Goal: Information Seeking & Learning: Compare options

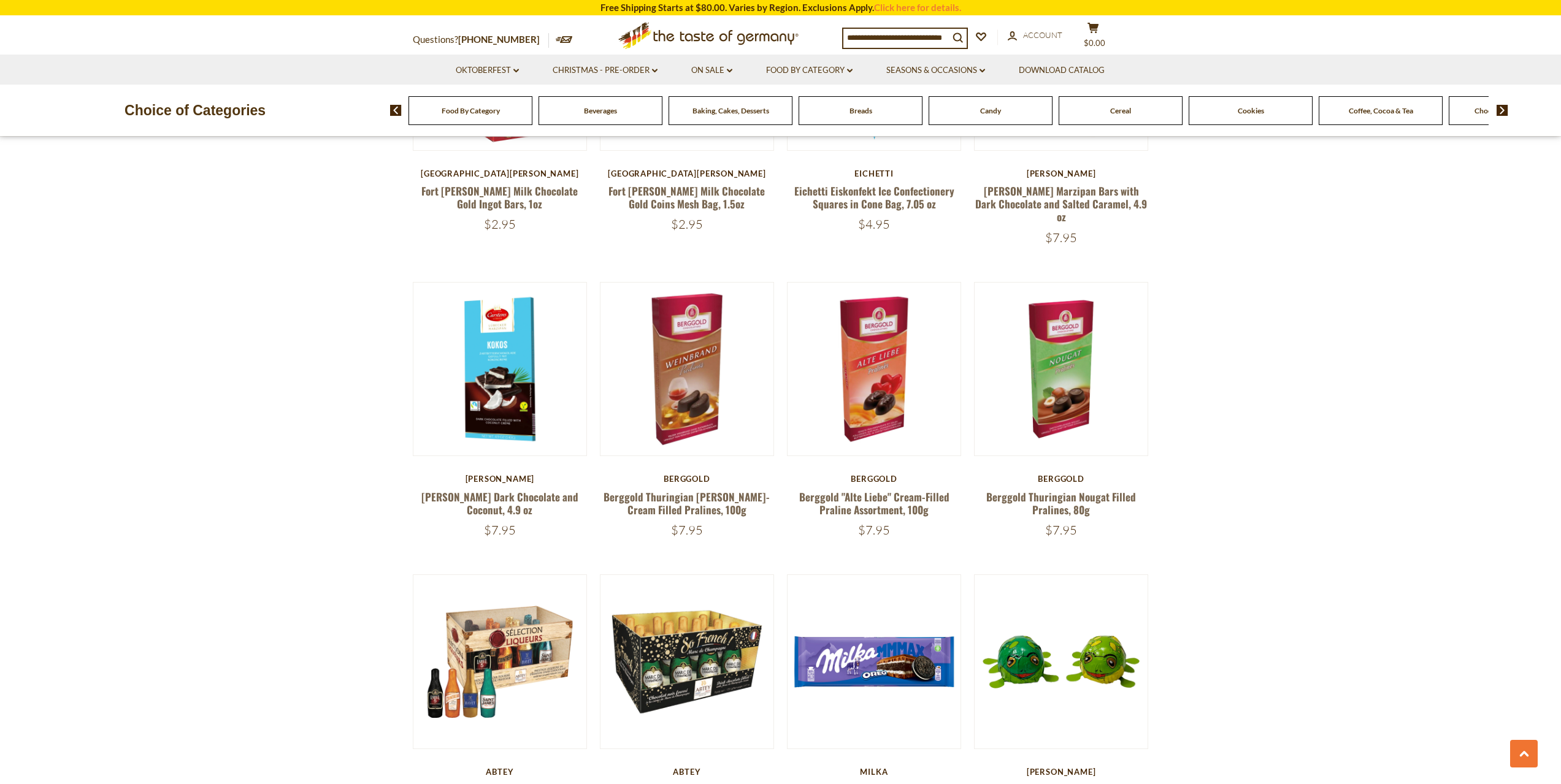
scroll to position [1349, 0]
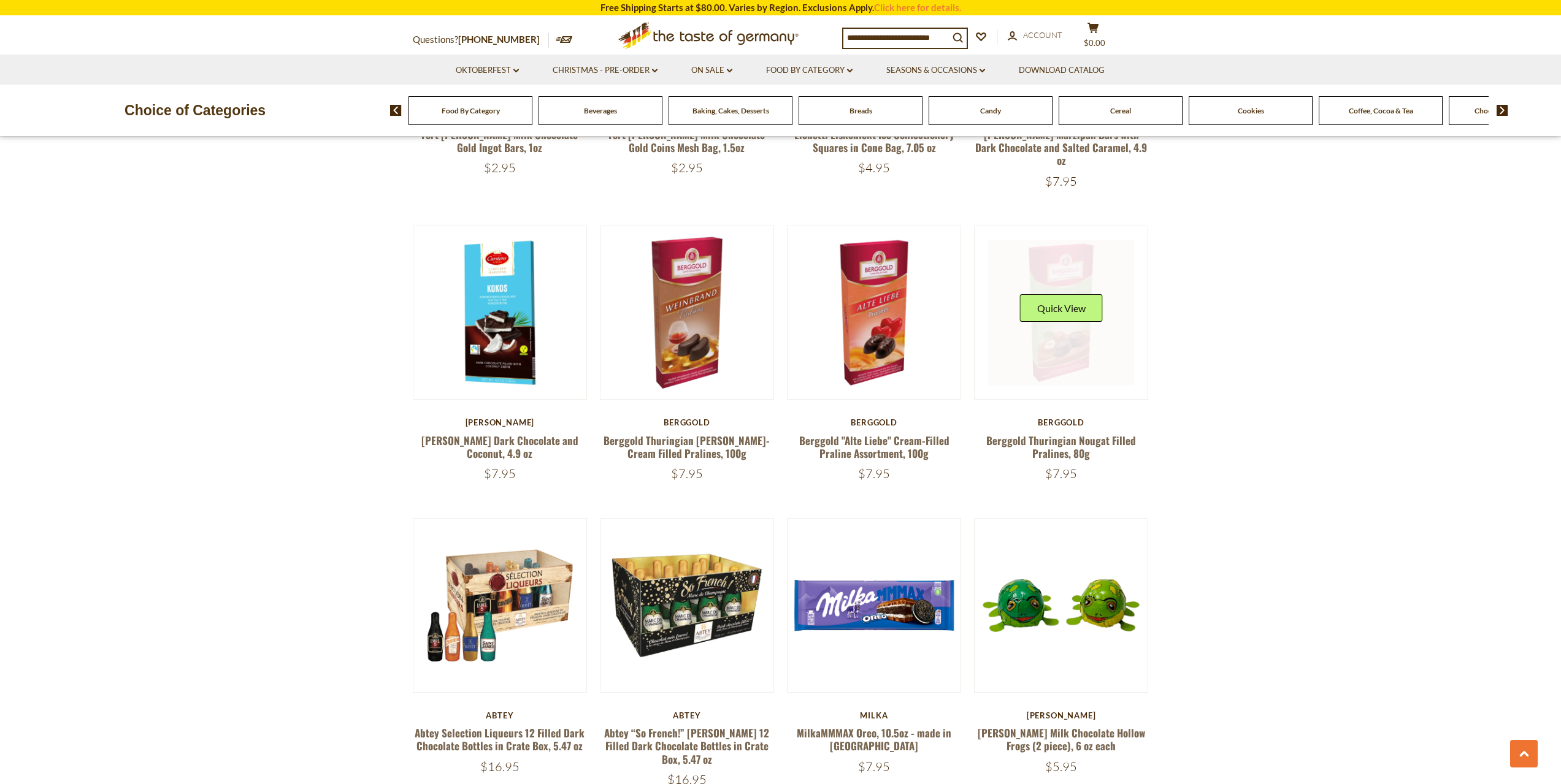
click at [1075, 379] on link at bounding box center [1061, 313] width 146 height 146
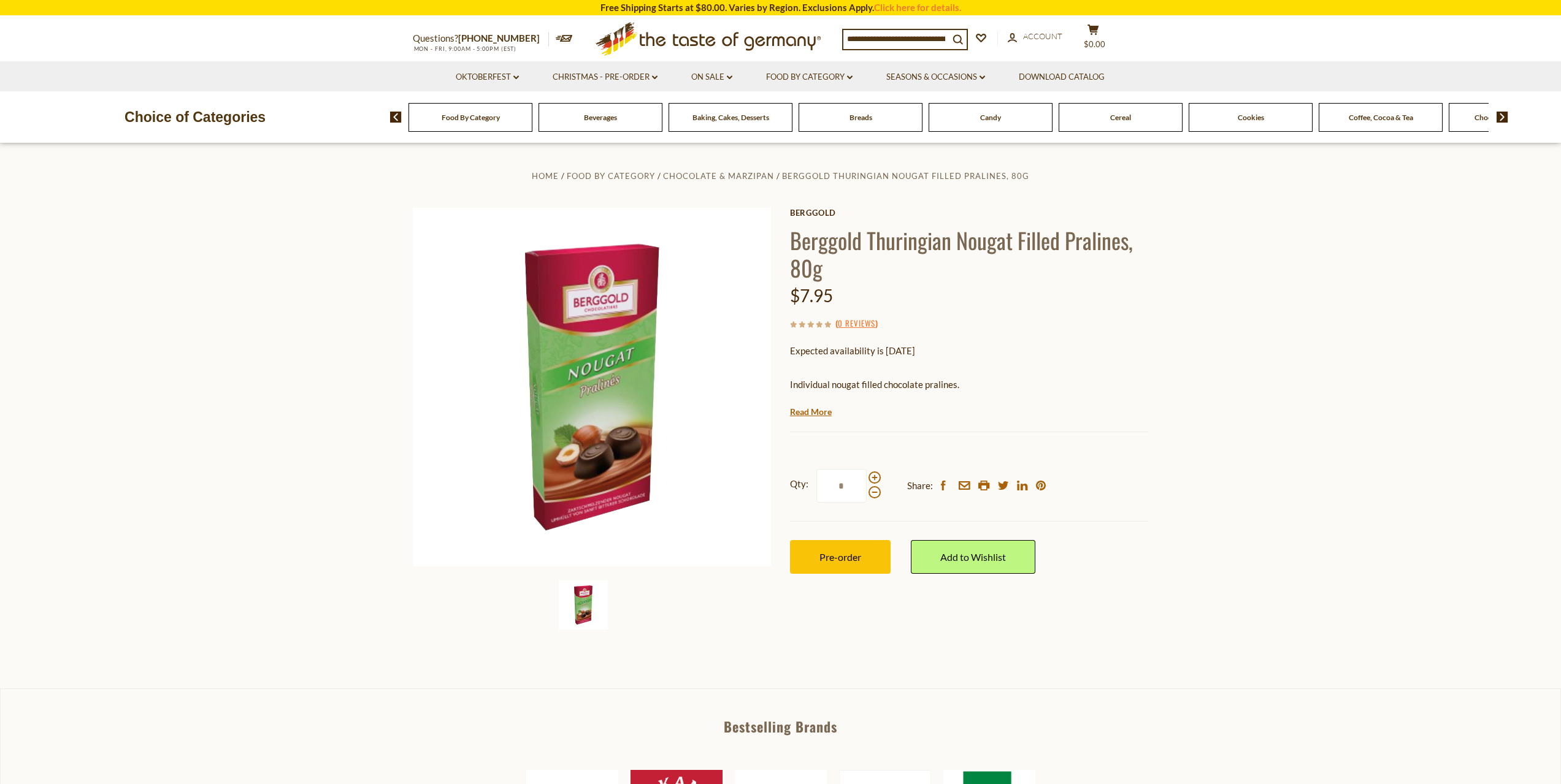
drag, startPoint x: 1056, startPoint y: 403, endPoint x: 1058, endPoint y: 377, distance: 26.1
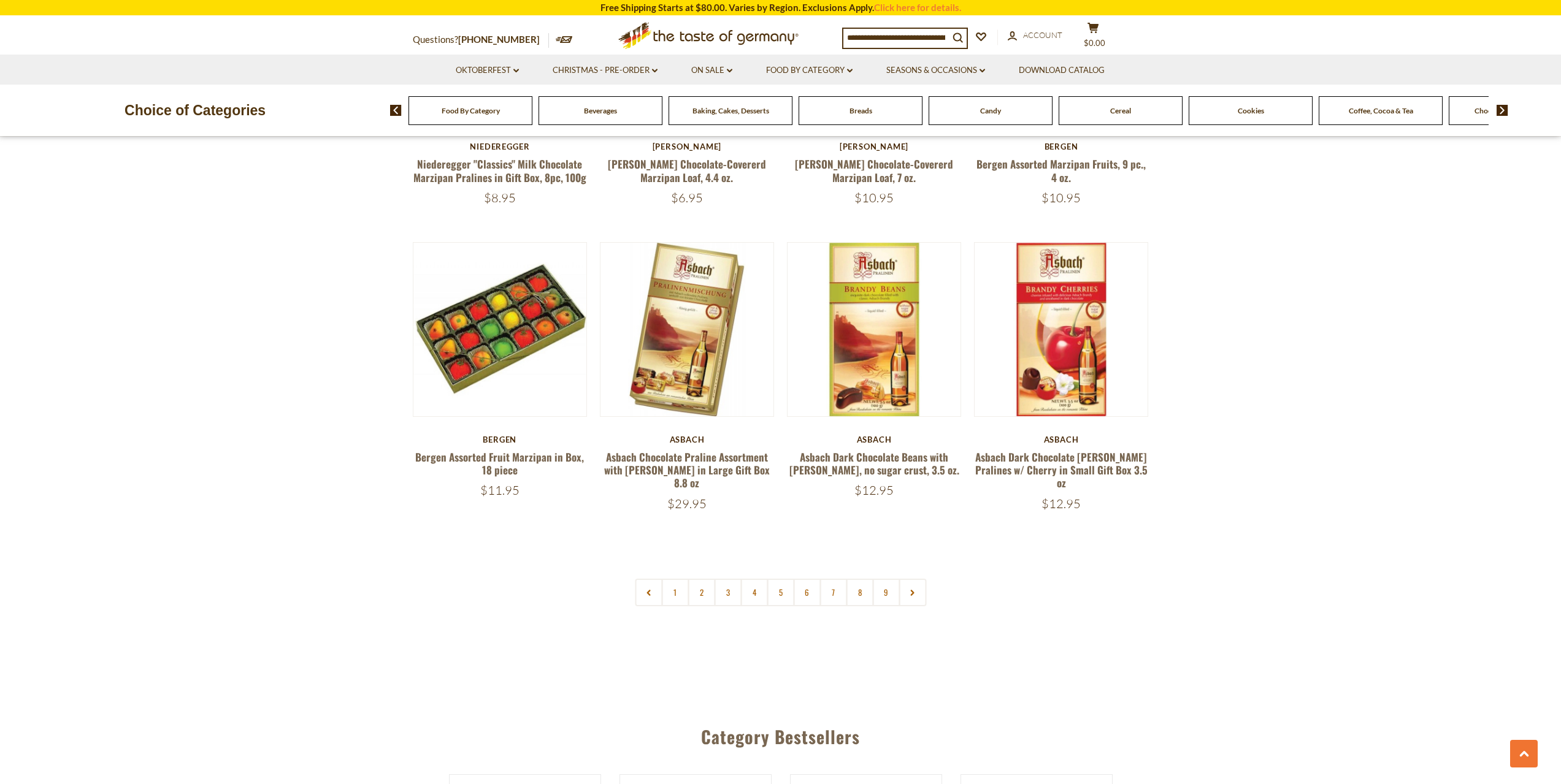
scroll to position [2882, 0]
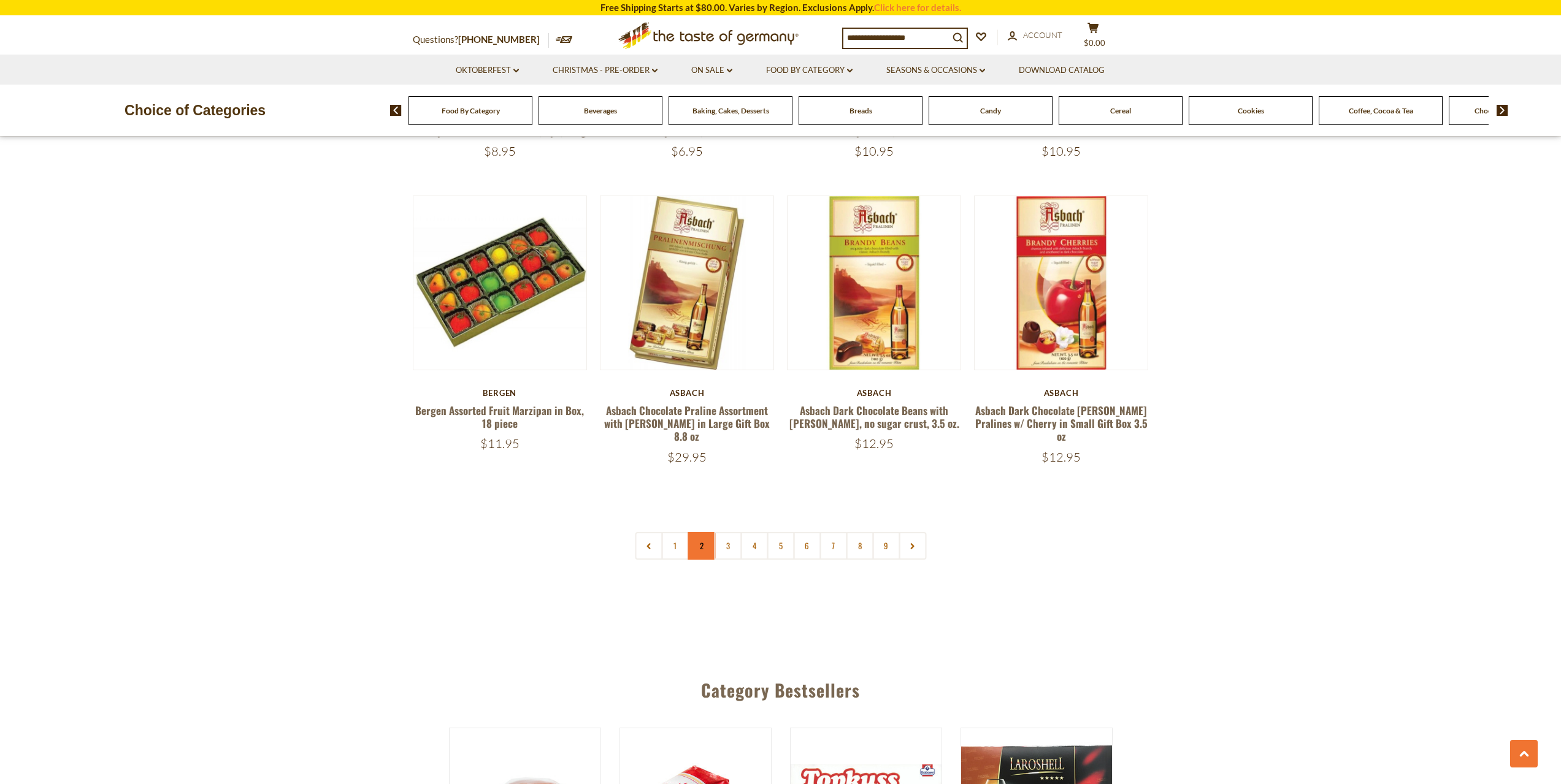
click at [706, 532] on link "2" at bounding box center [701, 546] width 27 height 27
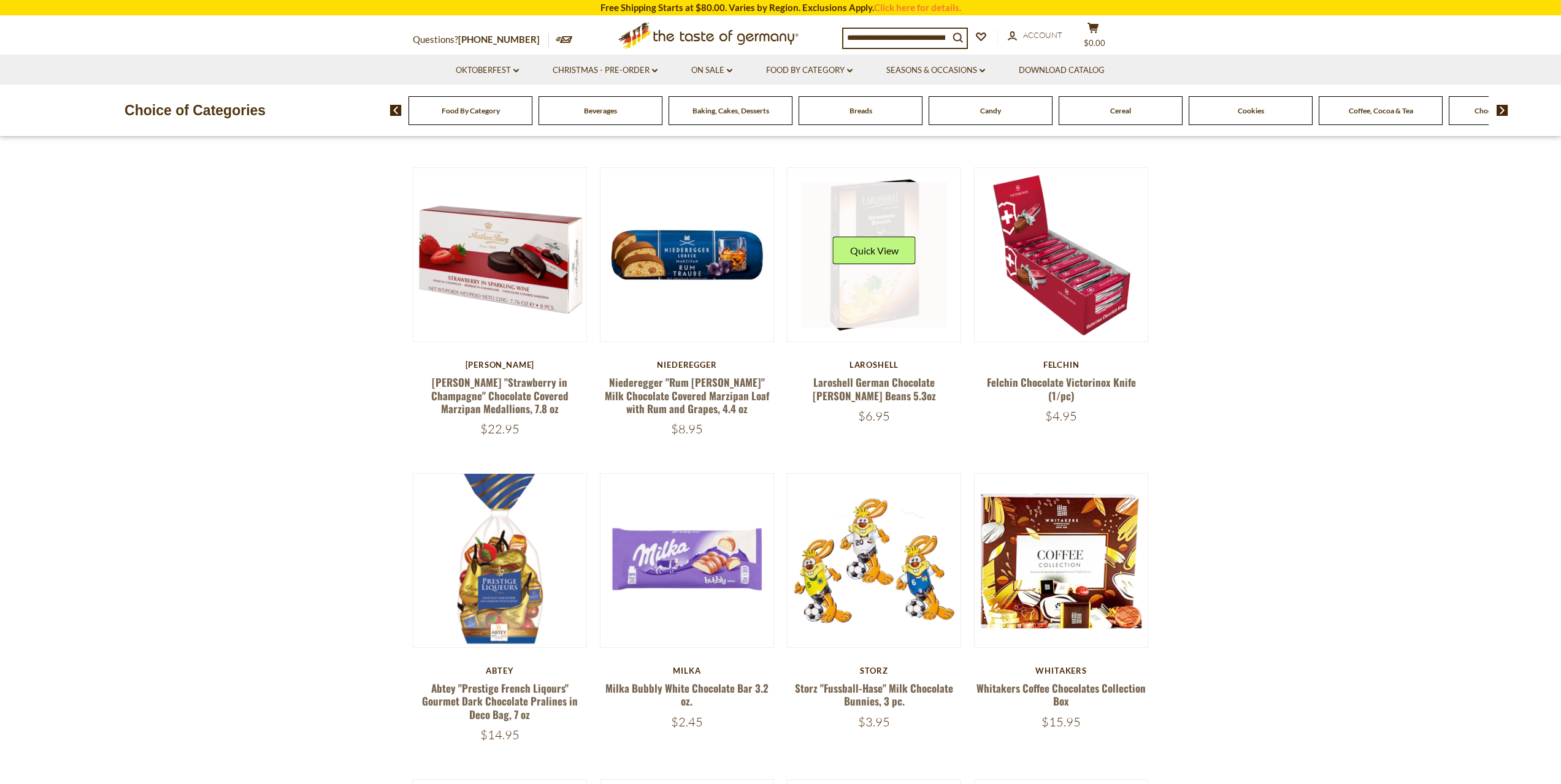
scroll to position [859, 0]
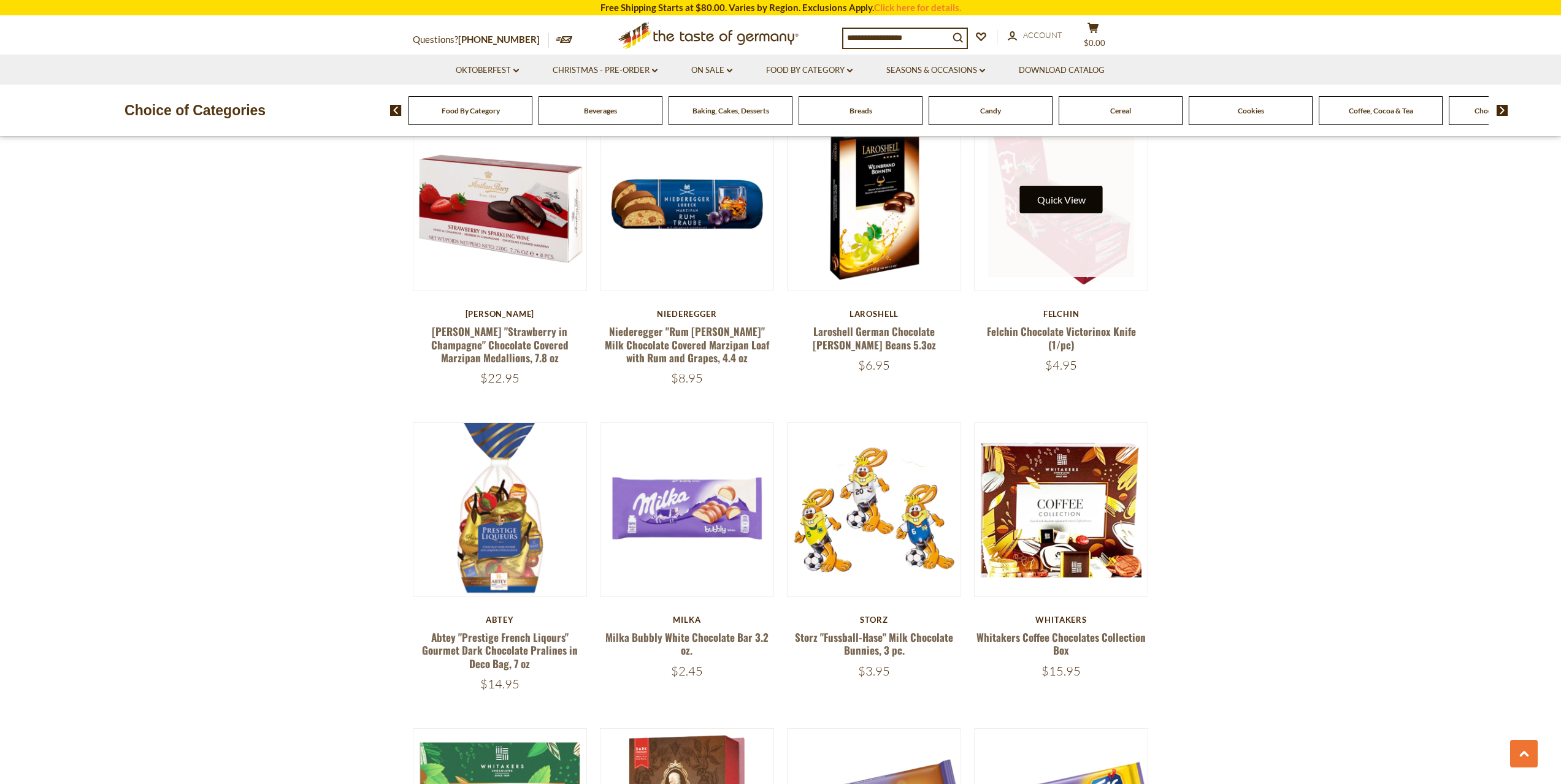
click at [1056, 200] on button "Quick View" at bounding box center [1061, 200] width 83 height 27
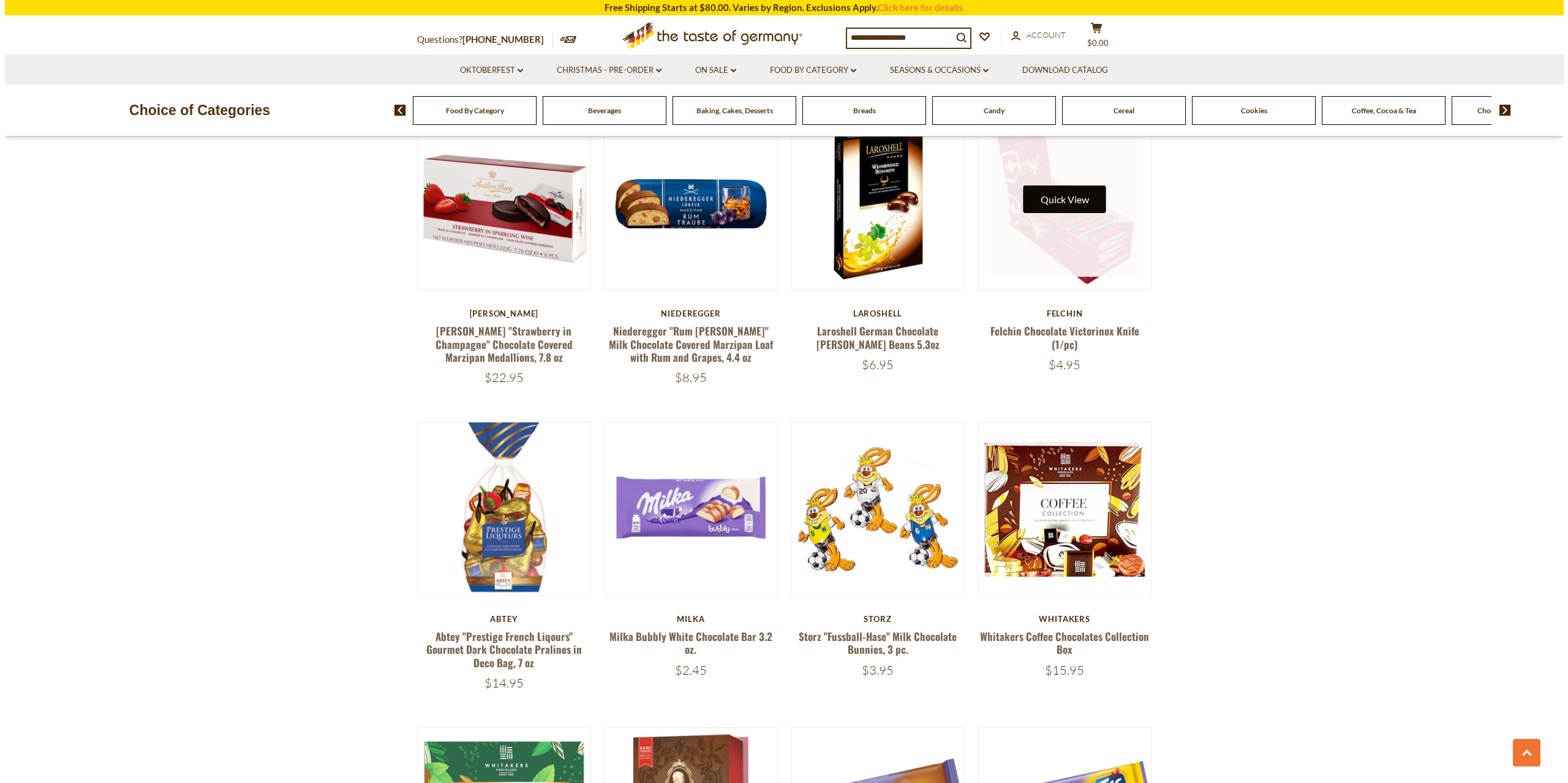
scroll to position [860, 0]
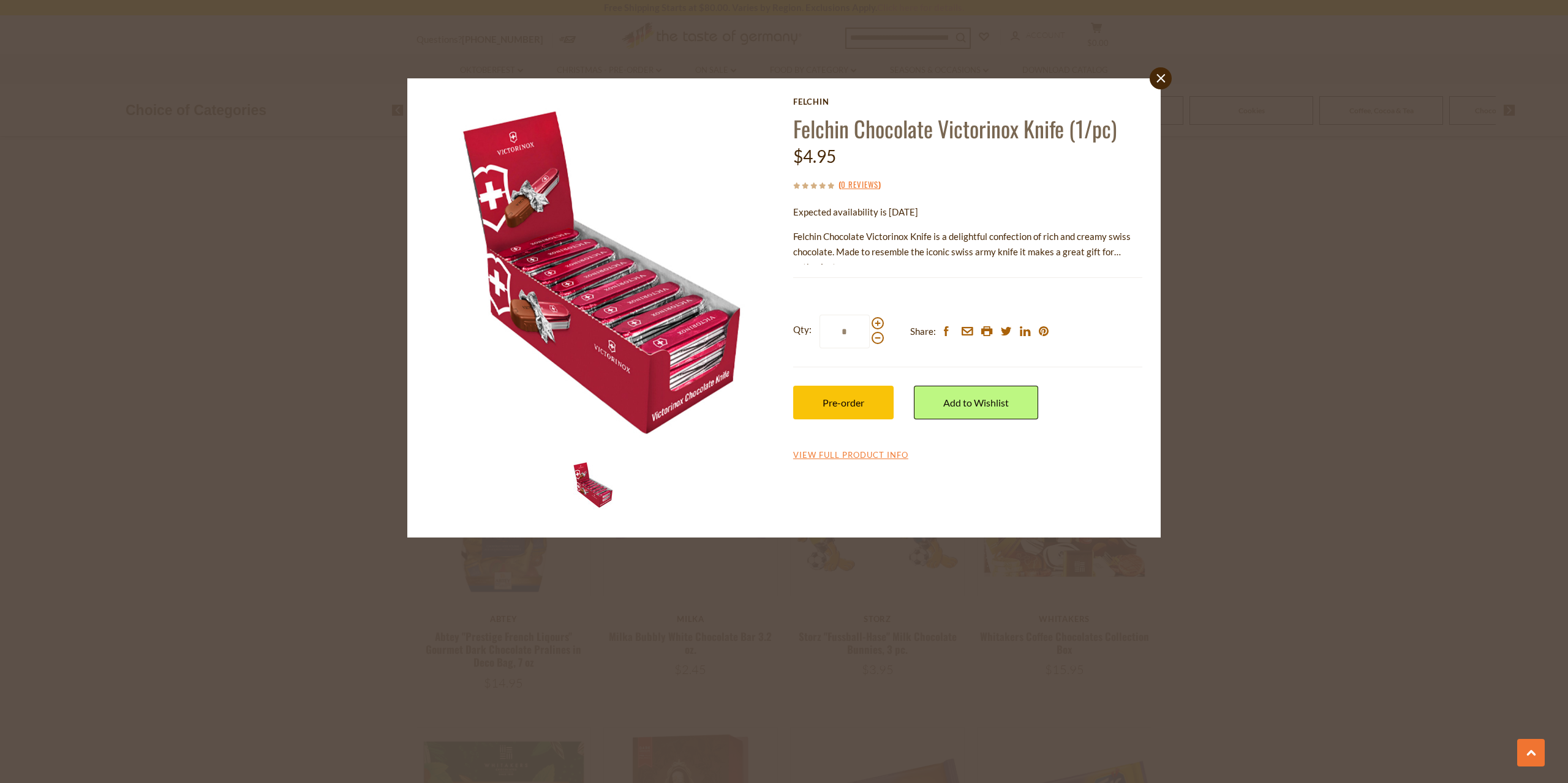
click at [1162, 75] on icon "close" at bounding box center [1161, 79] width 9 height 9
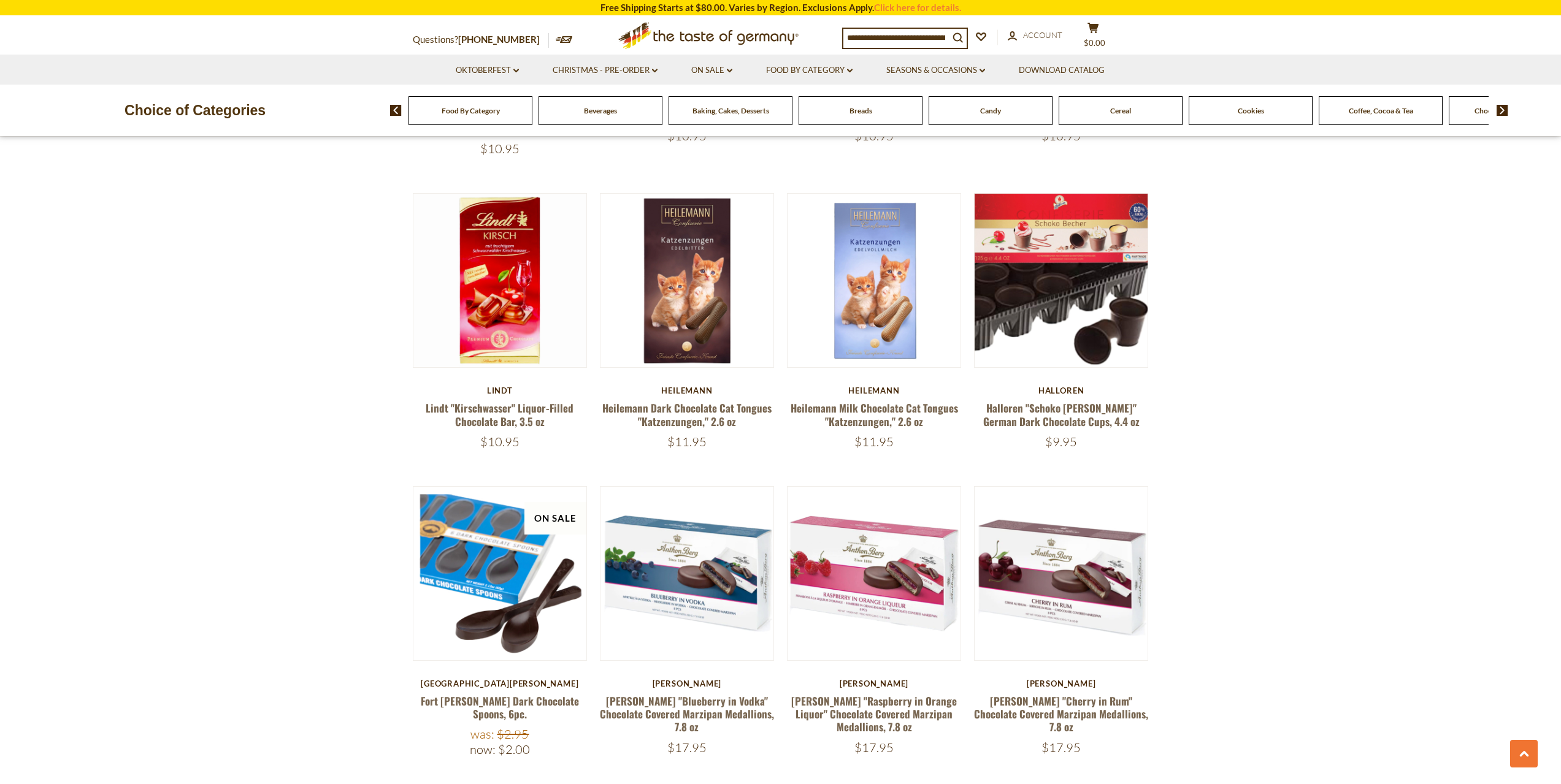
scroll to position [2698, 0]
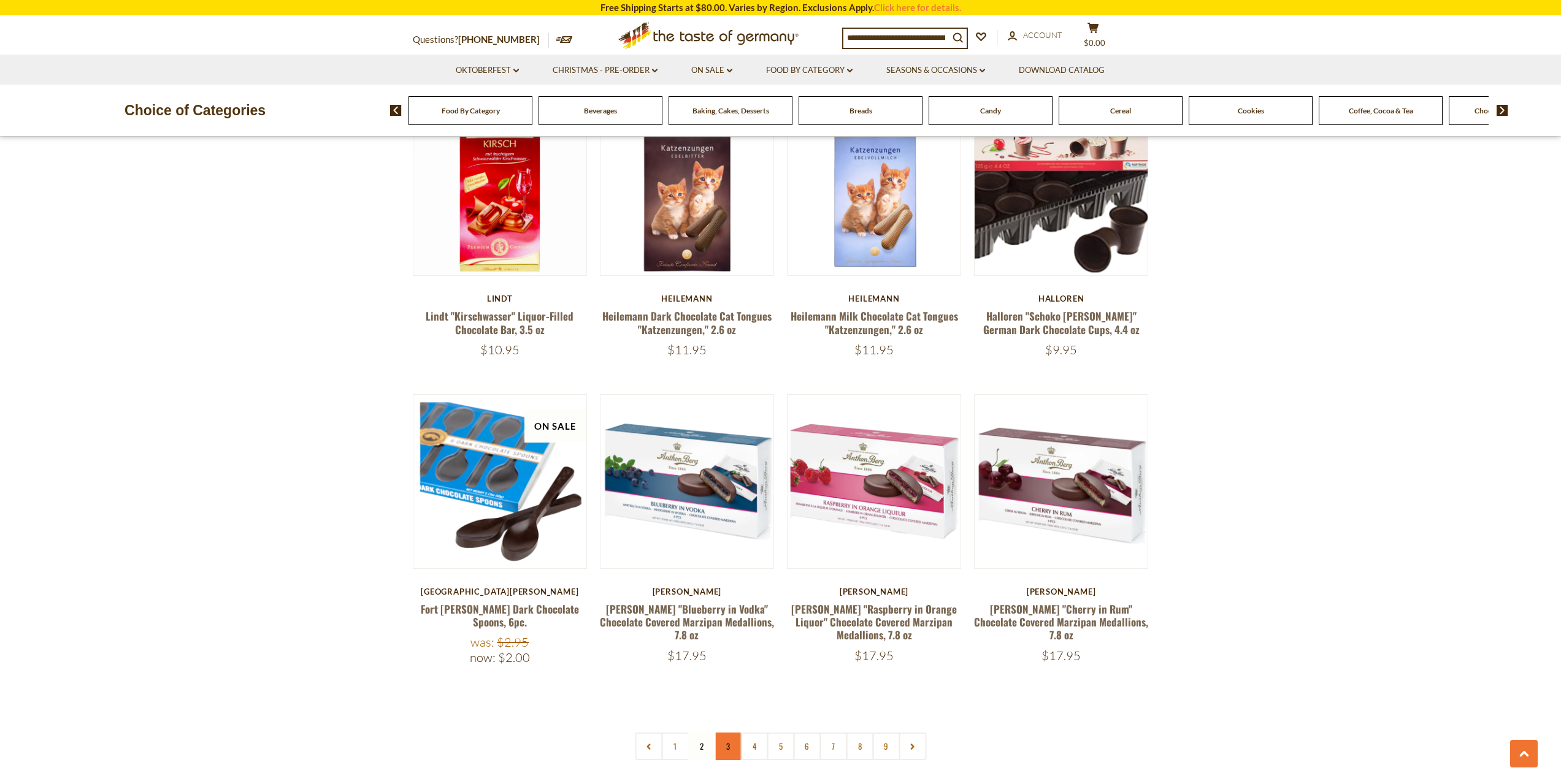
click at [728, 733] on link "3" at bounding box center [727, 747] width 27 height 27
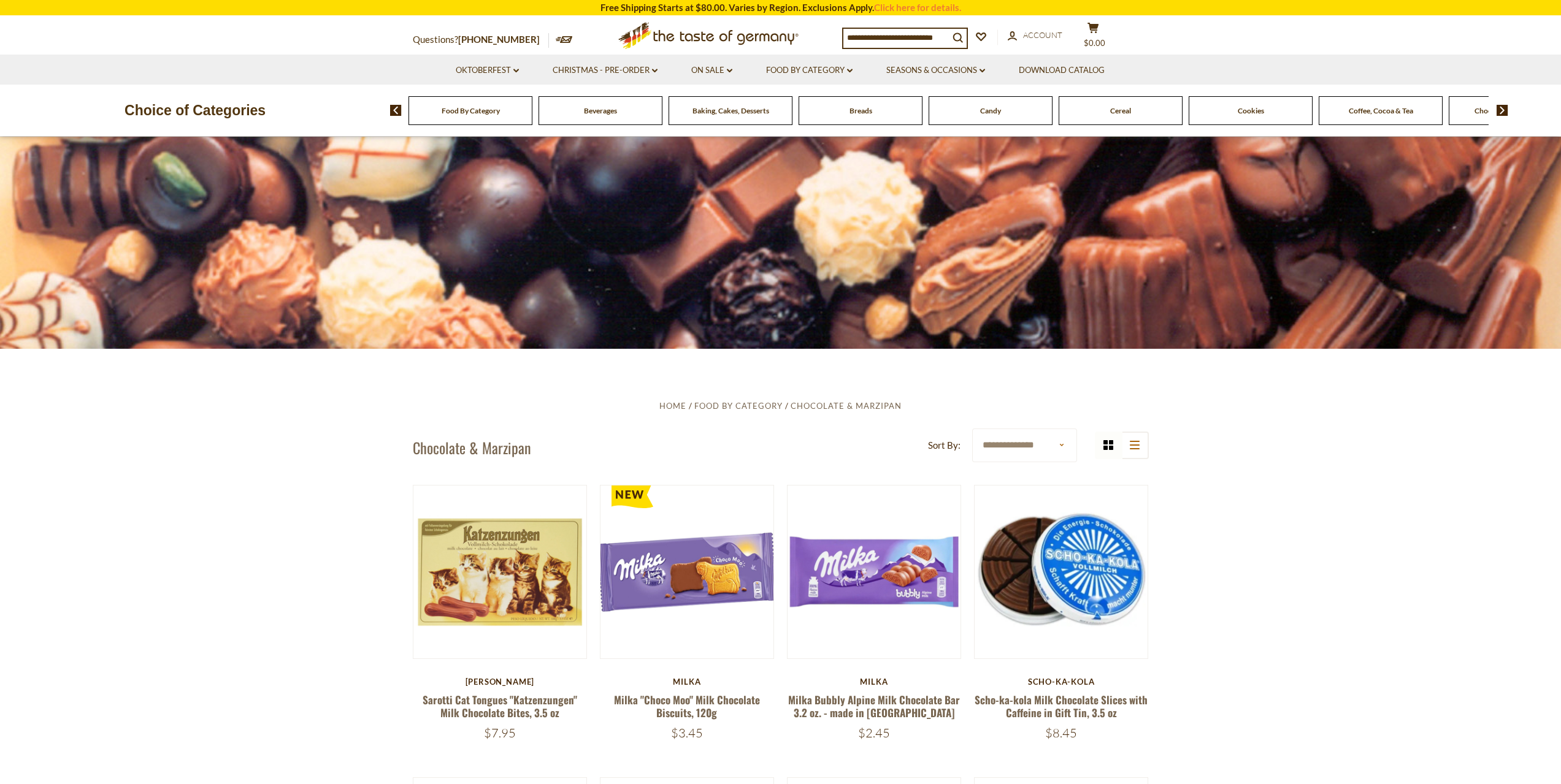
scroll to position [185, 0]
click at [1070, 556] on button "Quick View" at bounding box center [1061, 568] width 83 height 27
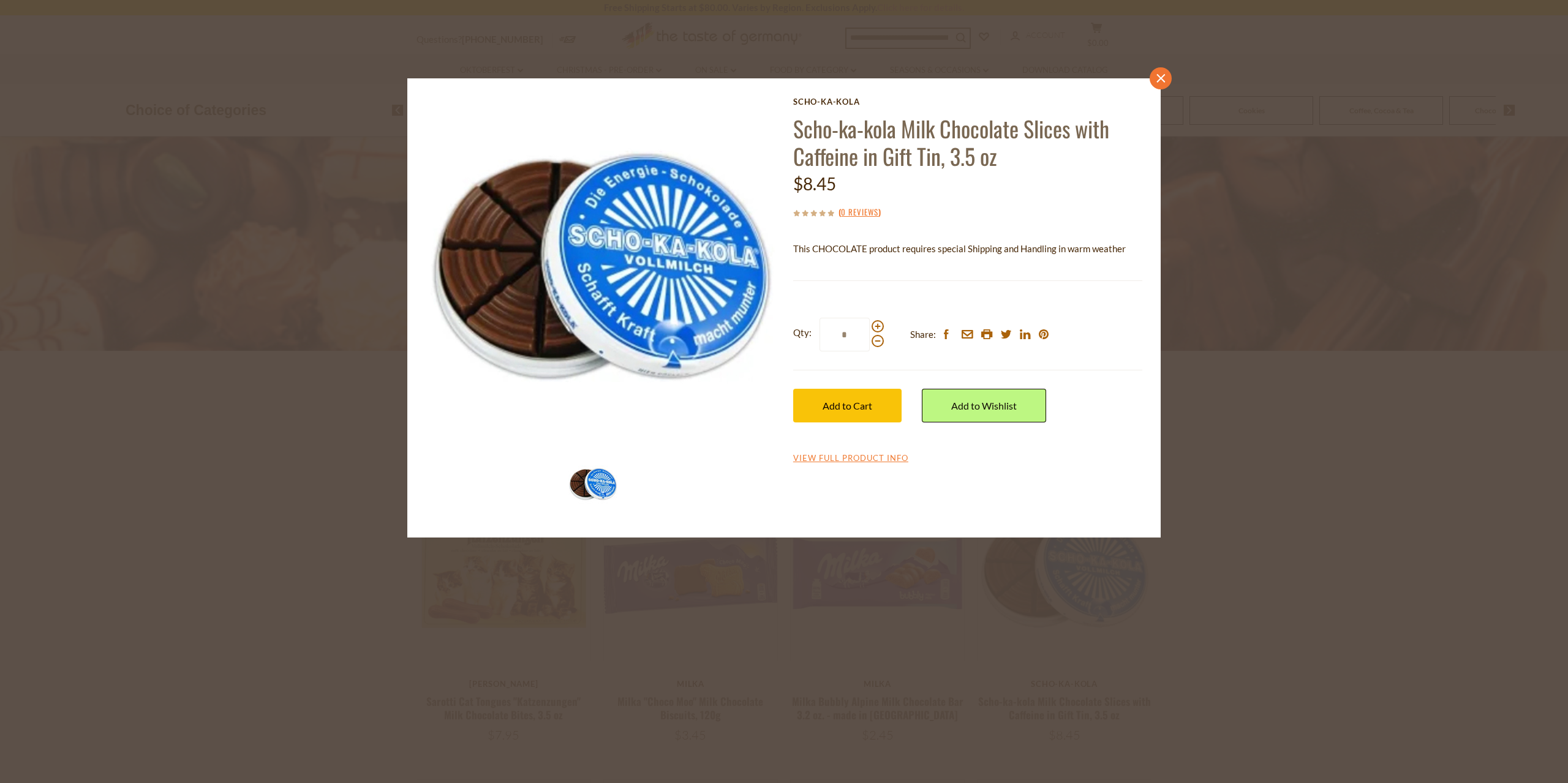
click at [1160, 74] on icon "close" at bounding box center [1161, 79] width 9 height 9
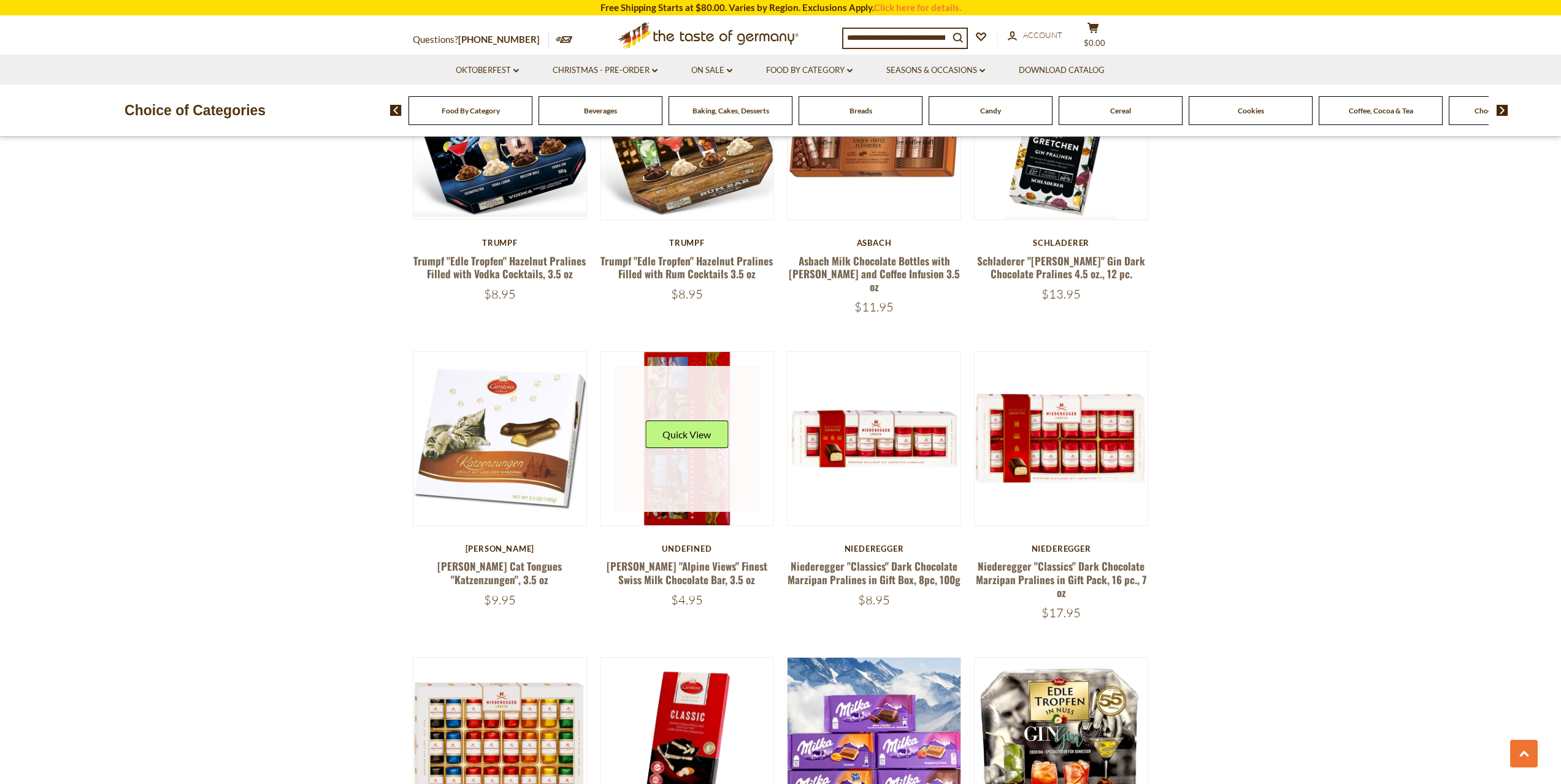
scroll to position [1534, 0]
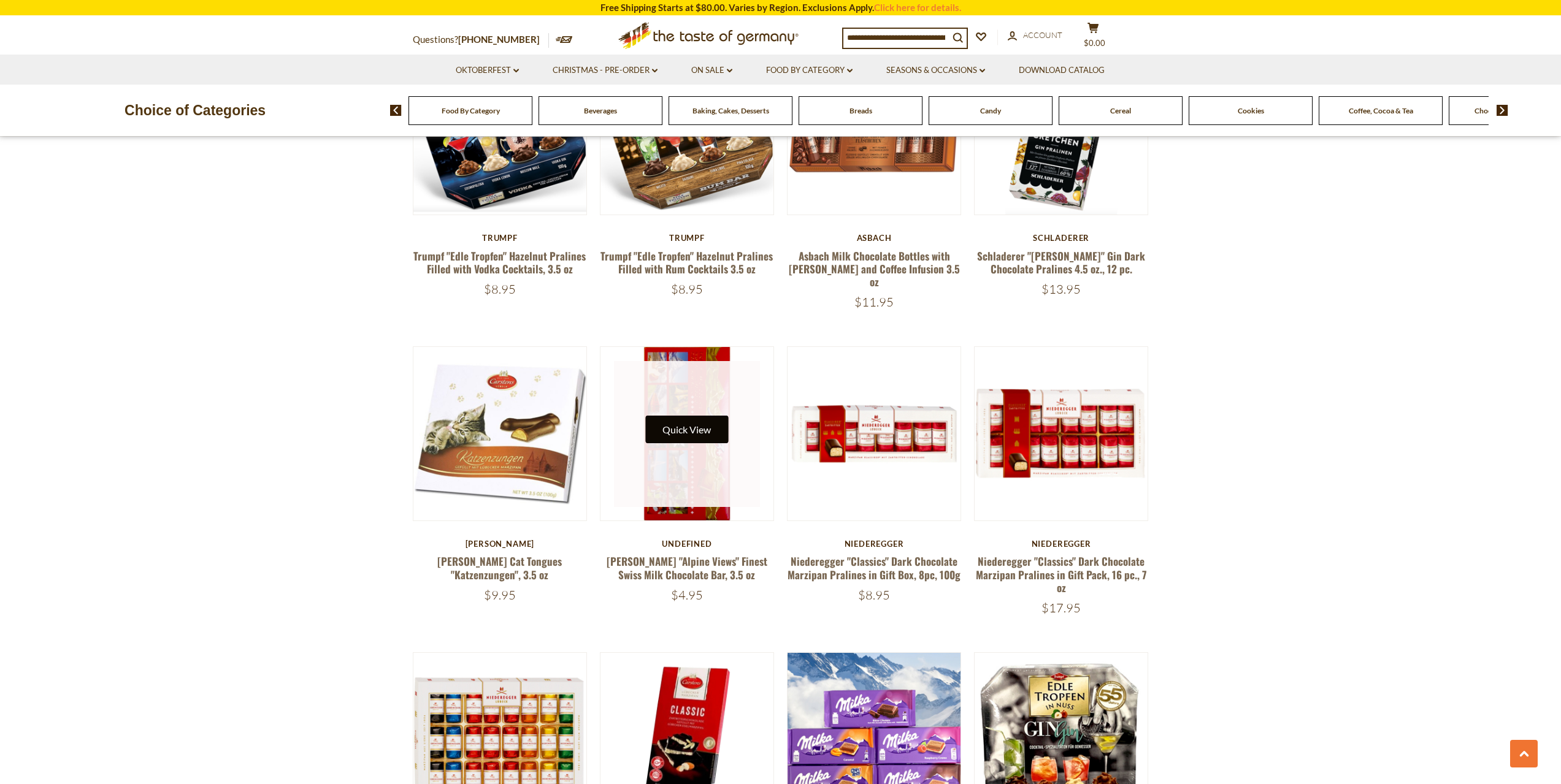
click at [682, 416] on button "Quick View" at bounding box center [686, 429] width 83 height 27
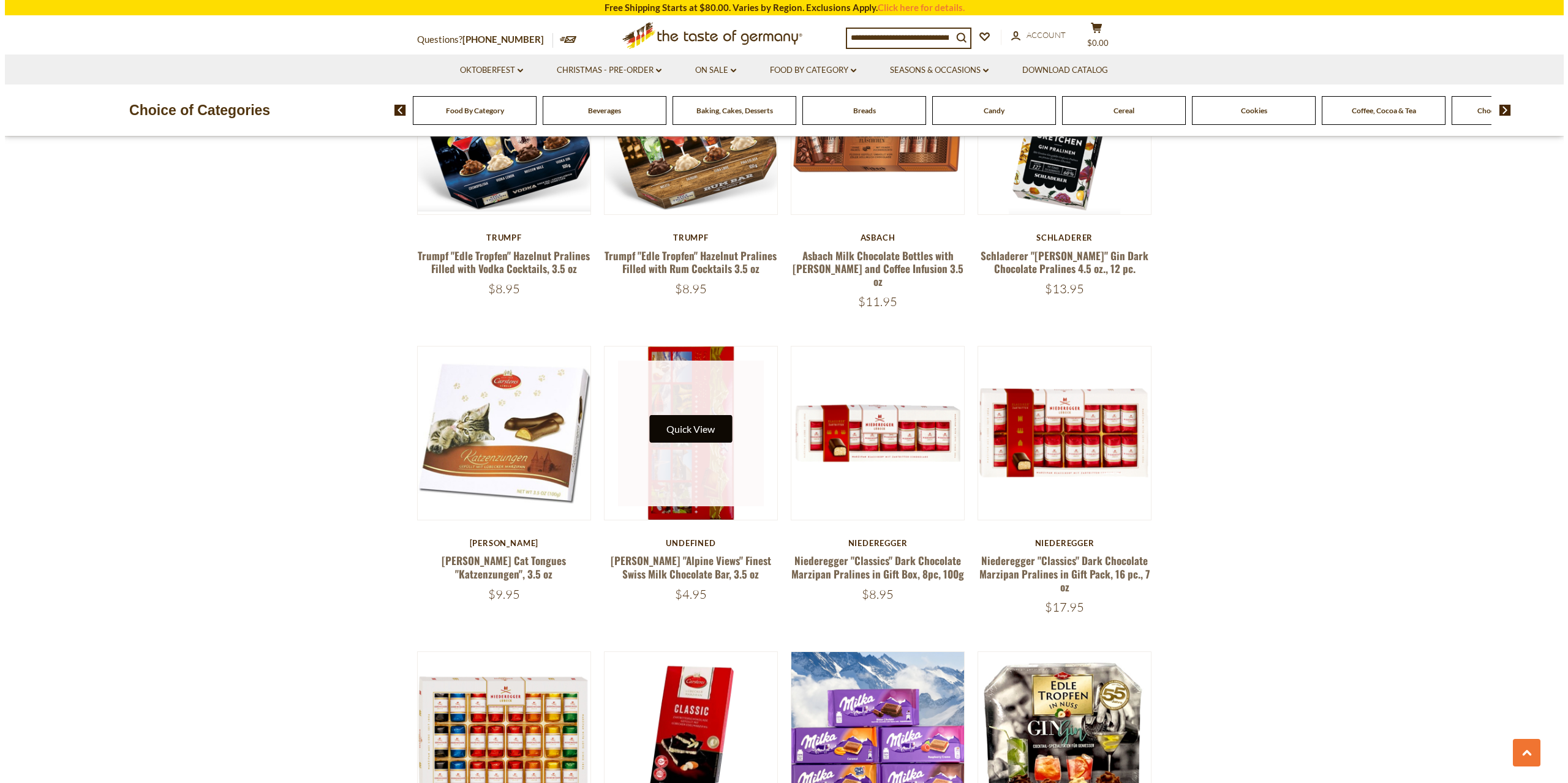
scroll to position [1534, 0]
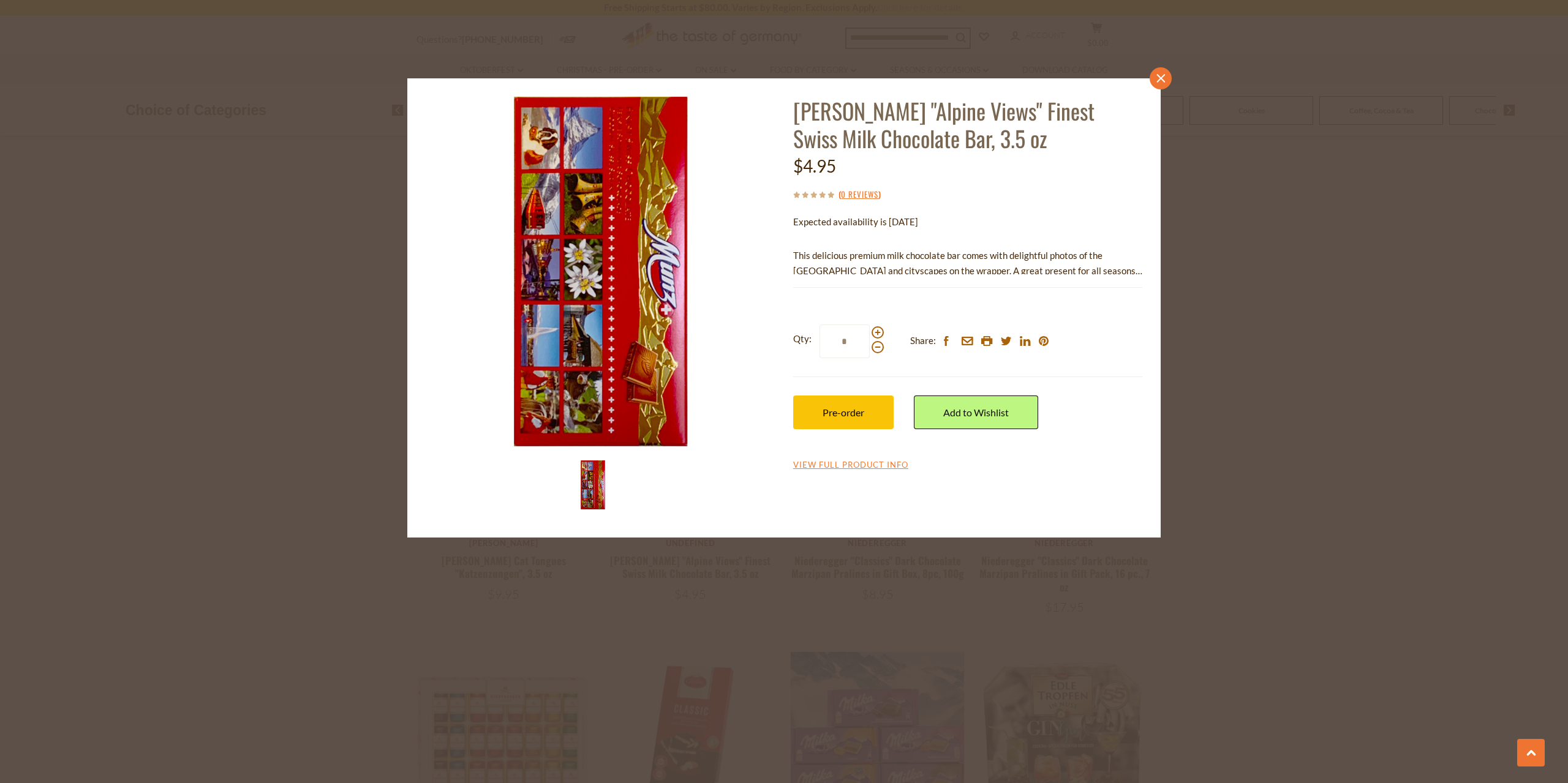
click at [1164, 87] on link "close" at bounding box center [1160, 78] width 22 height 22
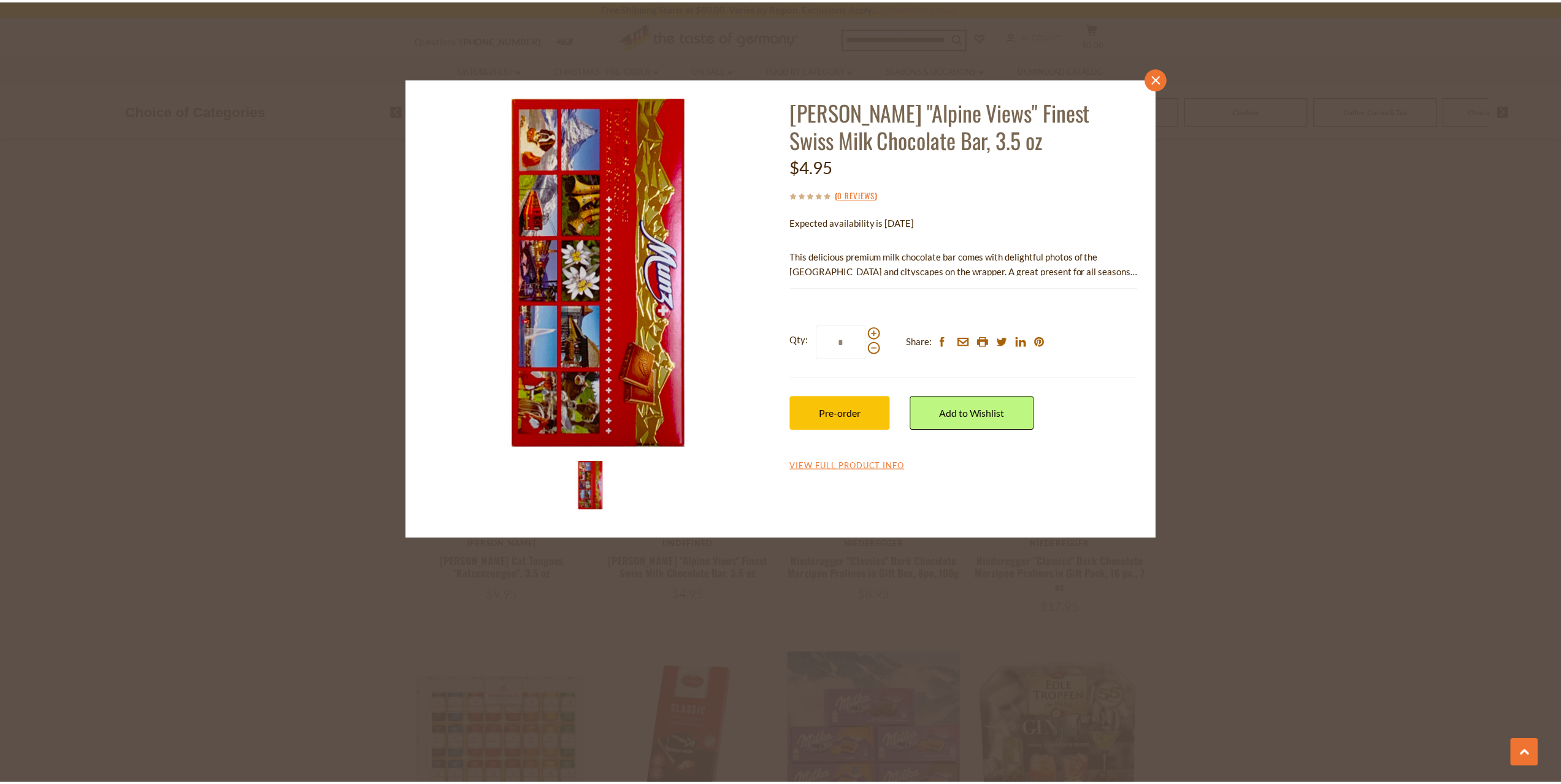
scroll to position [1534, 0]
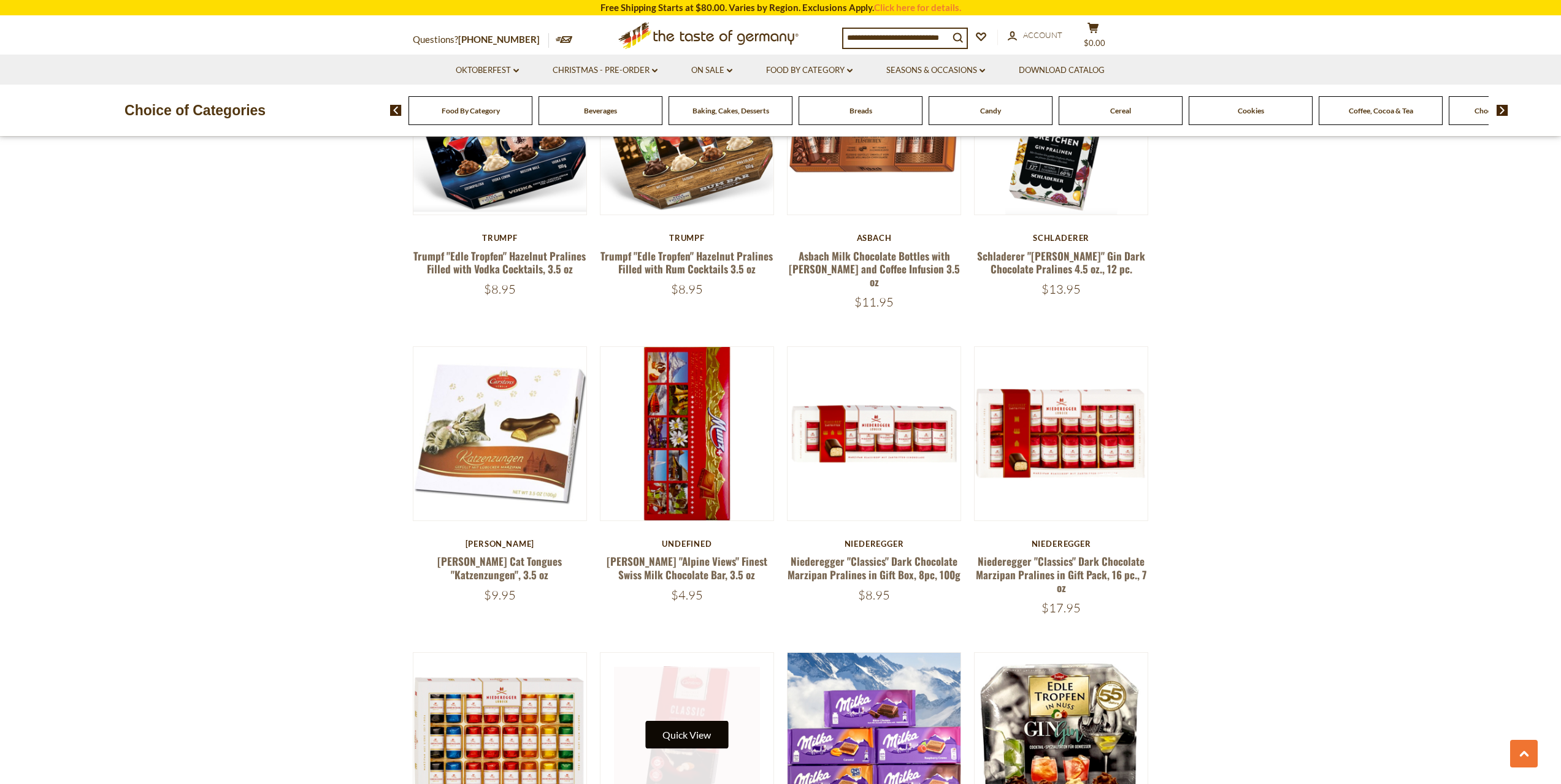
click at [721, 667] on link at bounding box center [687, 740] width 146 height 146
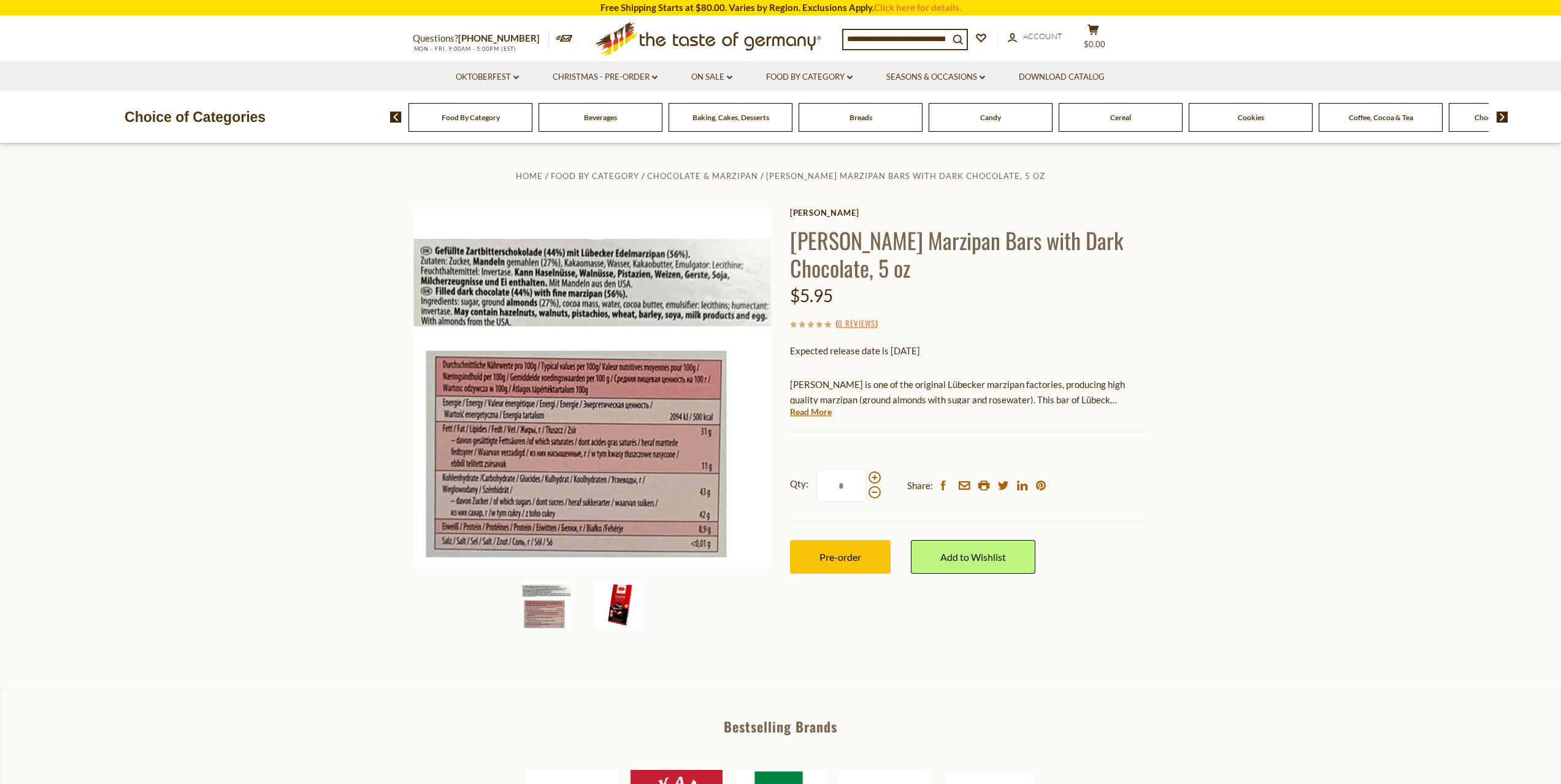
click at [618, 599] on img at bounding box center [620, 605] width 49 height 49
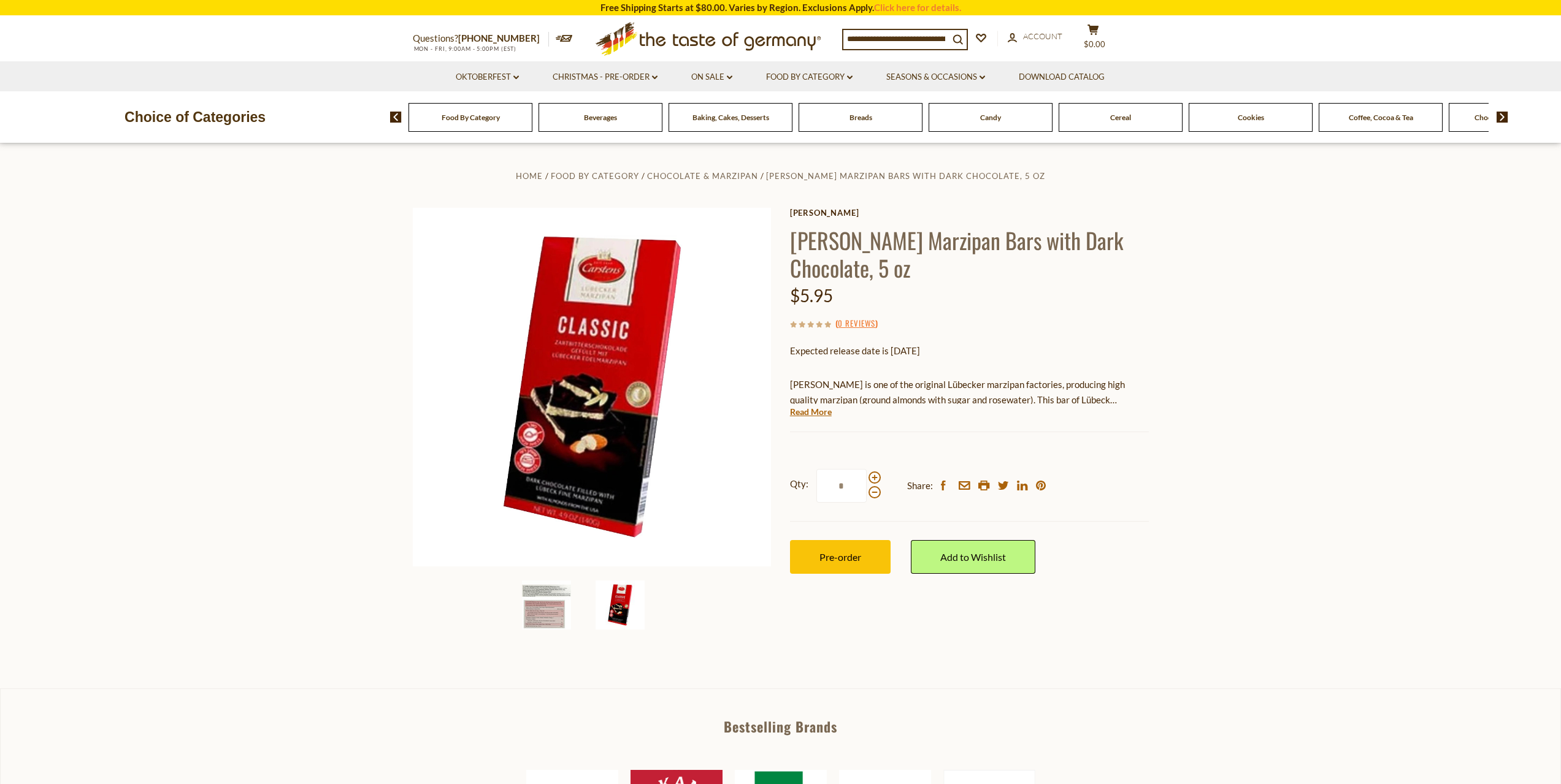
drag, startPoint x: 132, startPoint y: 43, endPoint x: 122, endPoint y: 52, distance: 13.5
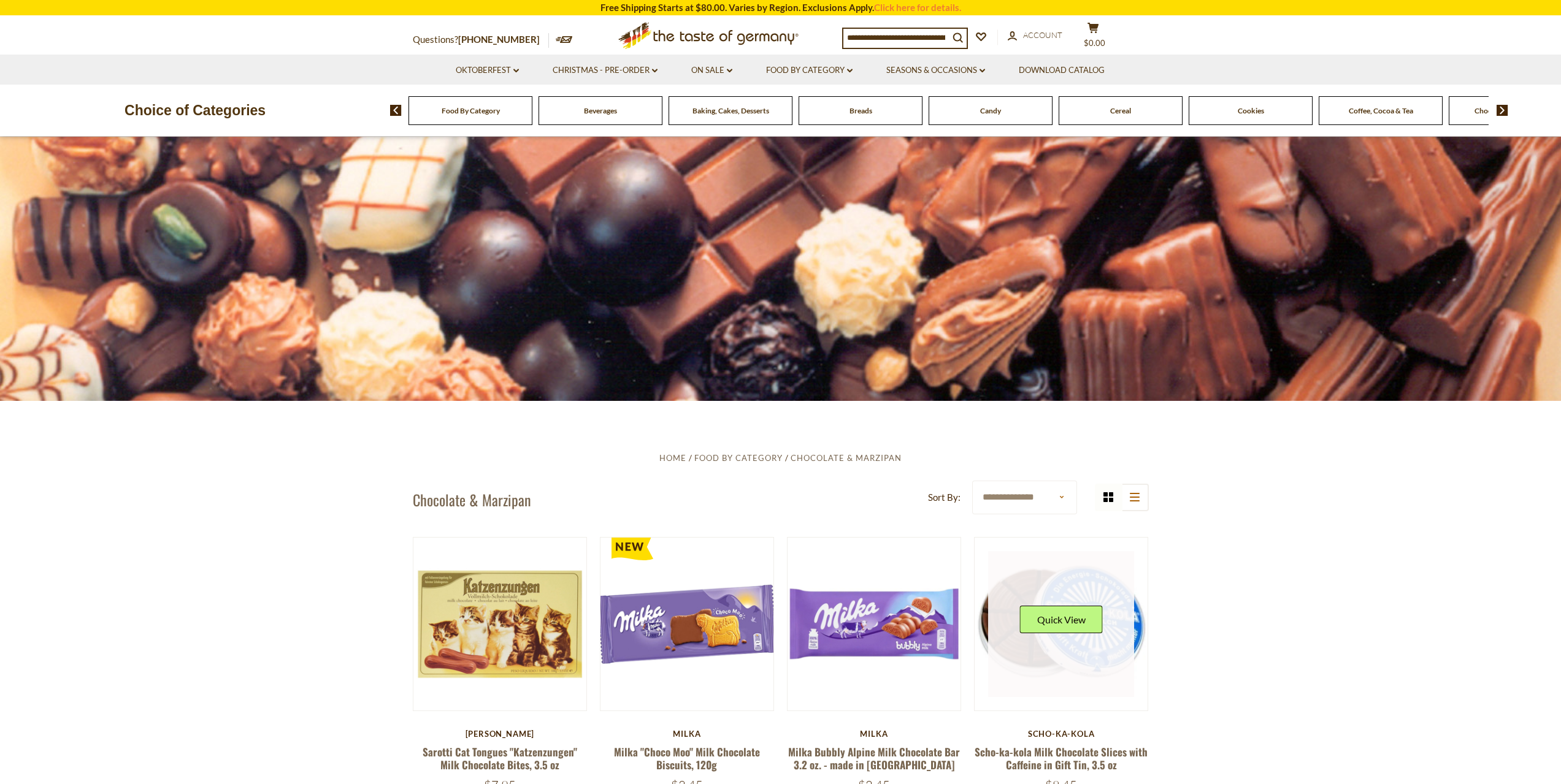
scroll to position [61, 0]
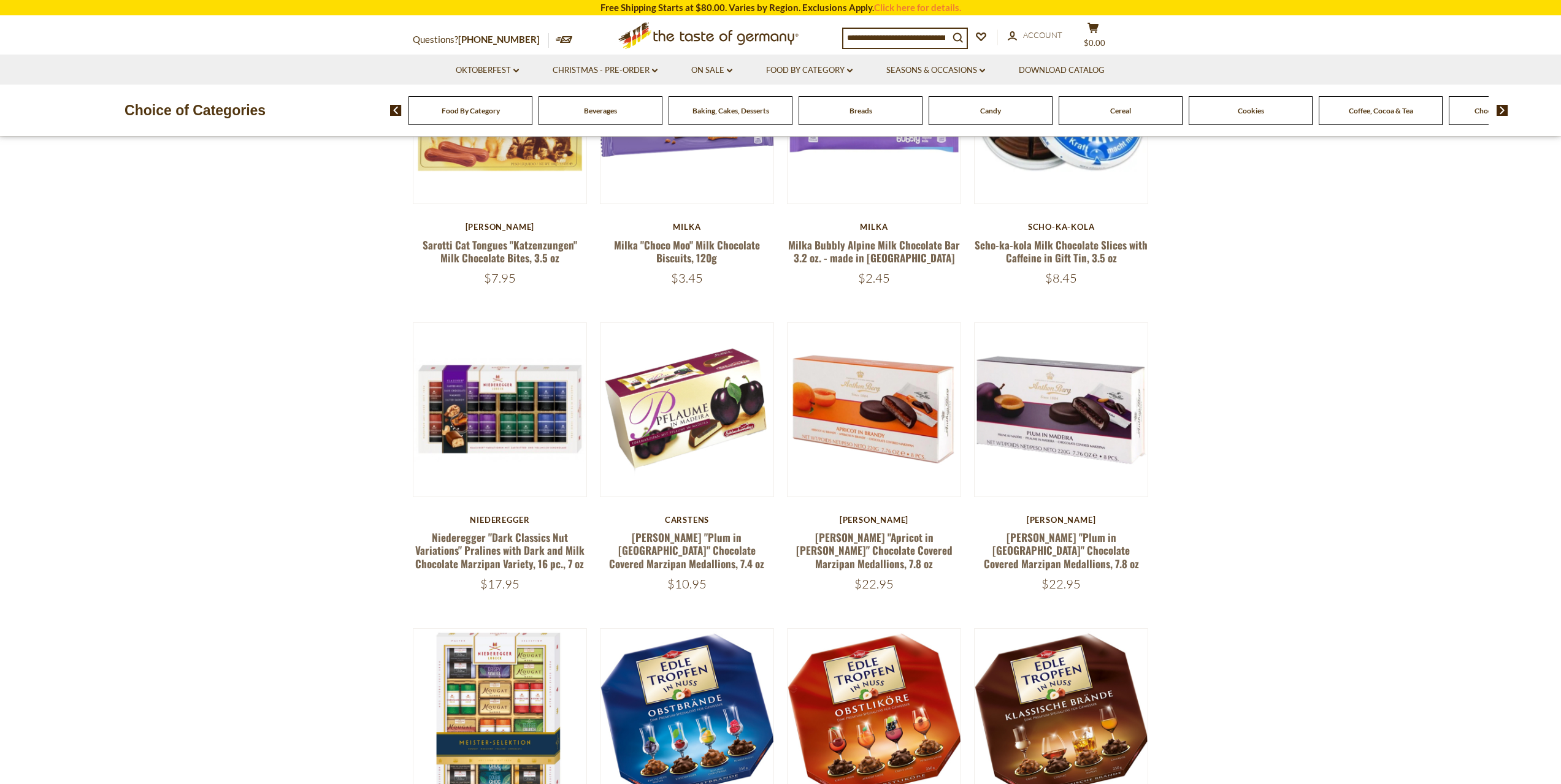
scroll to position [675, 0]
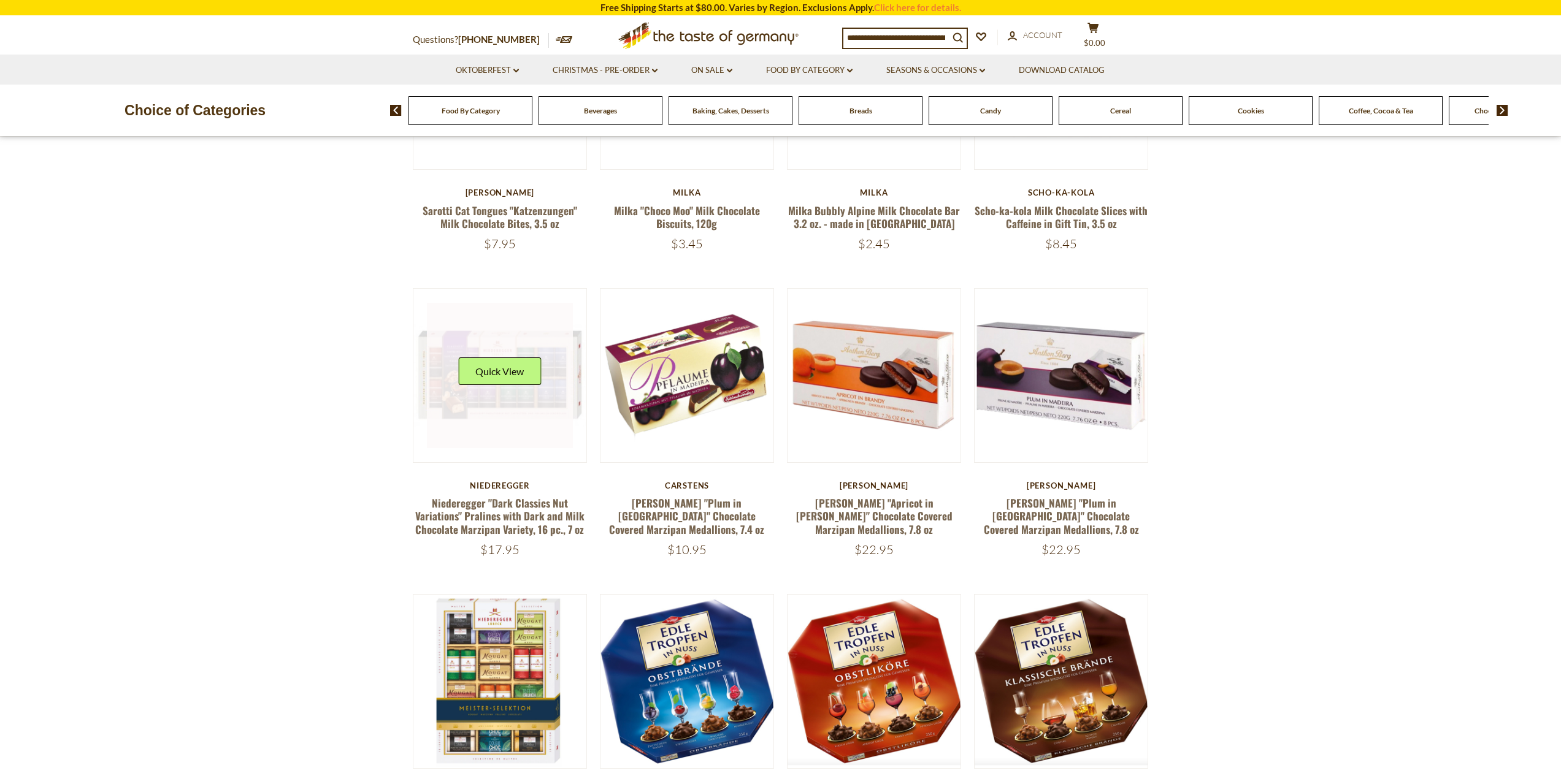
click at [531, 393] on div "Quick View" at bounding box center [500, 376] width 83 height 37
click at [521, 370] on button "Quick View" at bounding box center [500, 371] width 83 height 27
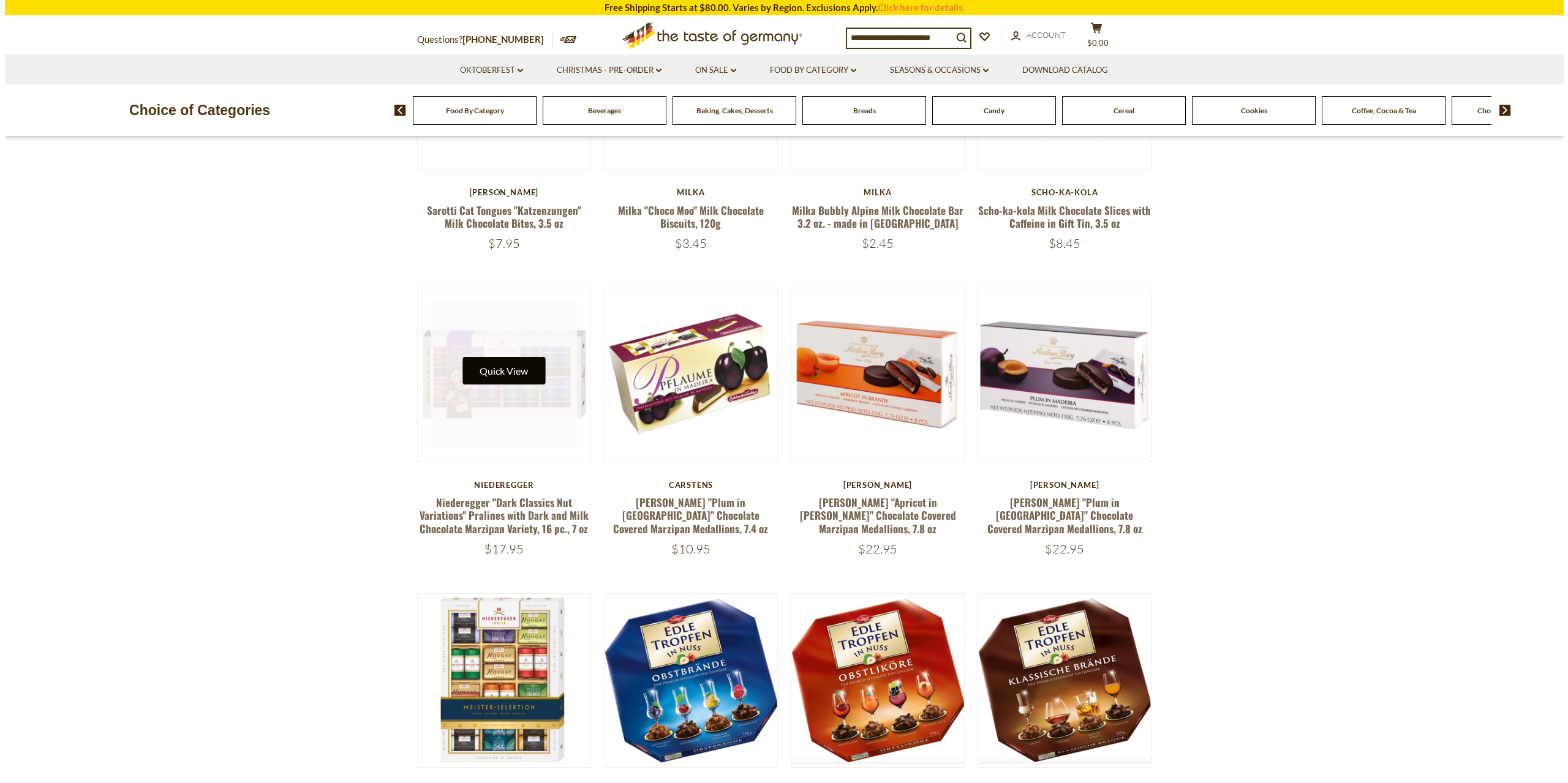
scroll to position [676, 0]
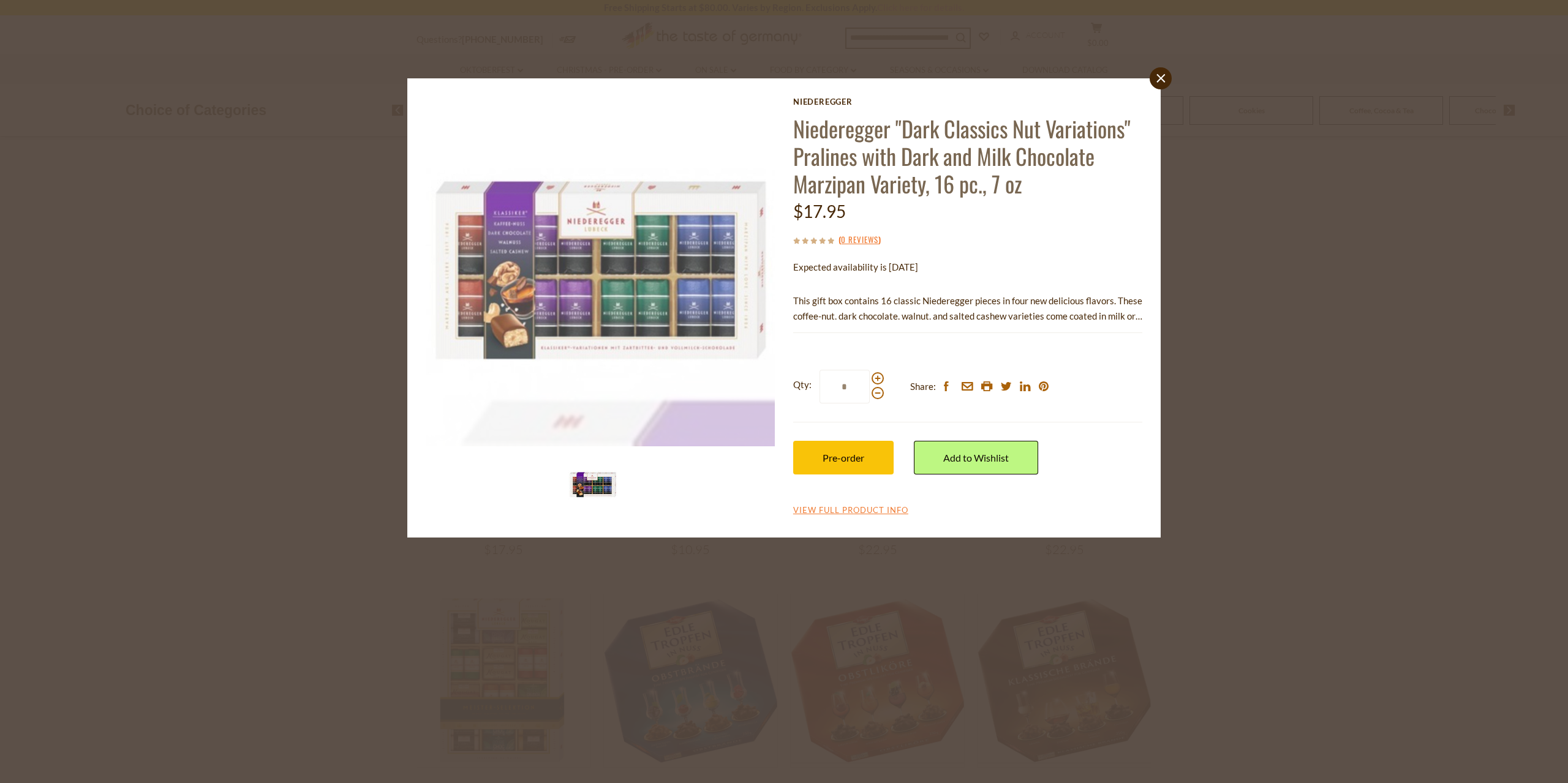
click at [1408, 402] on div "close Niederegger Niederegger "Dark Classics Nut Variations" Pralines with Dark…" at bounding box center [784, 391] width 1568 height 783
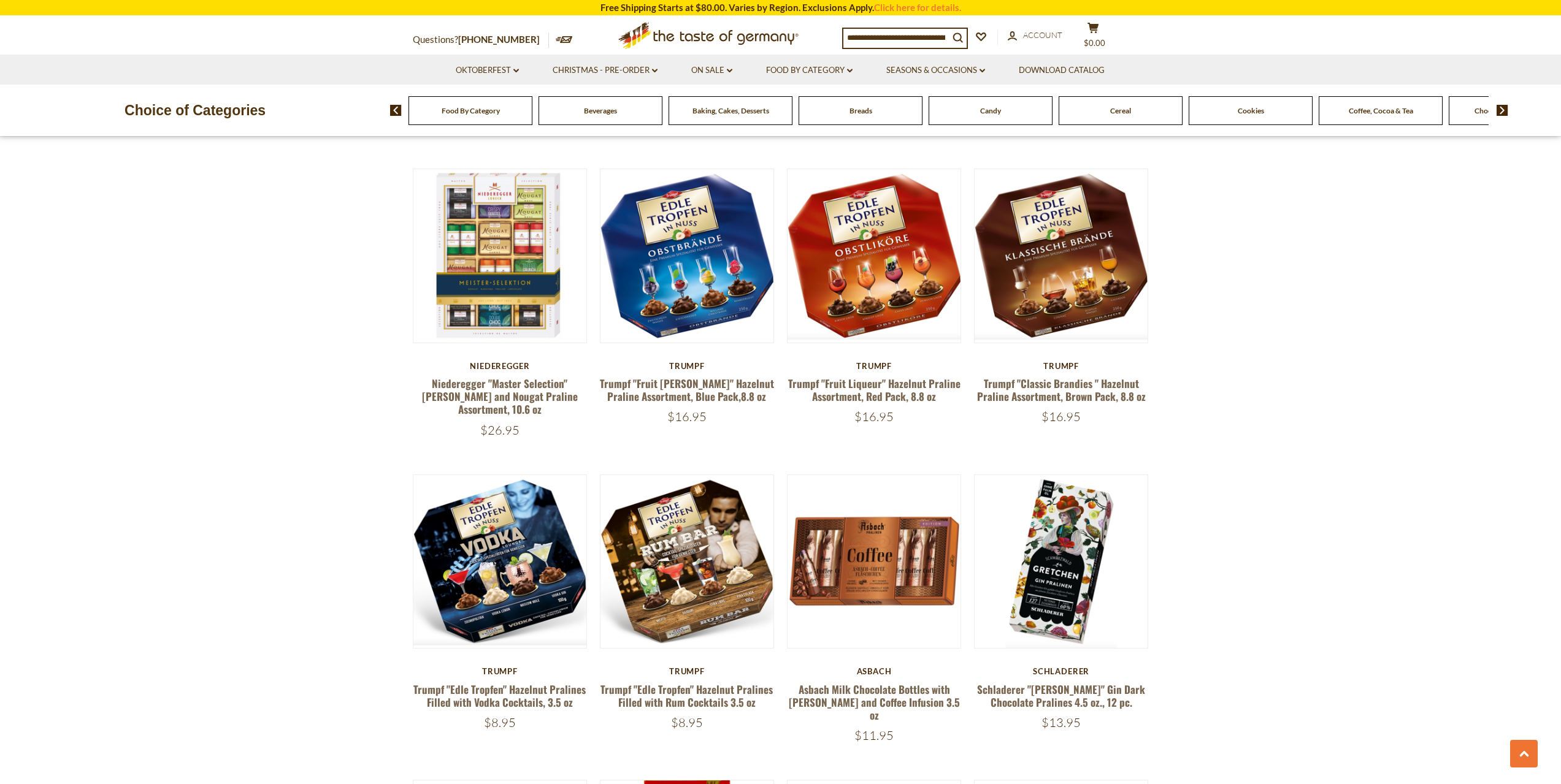
scroll to position [1104, 0]
